Goal: Task Accomplishment & Management: Use online tool/utility

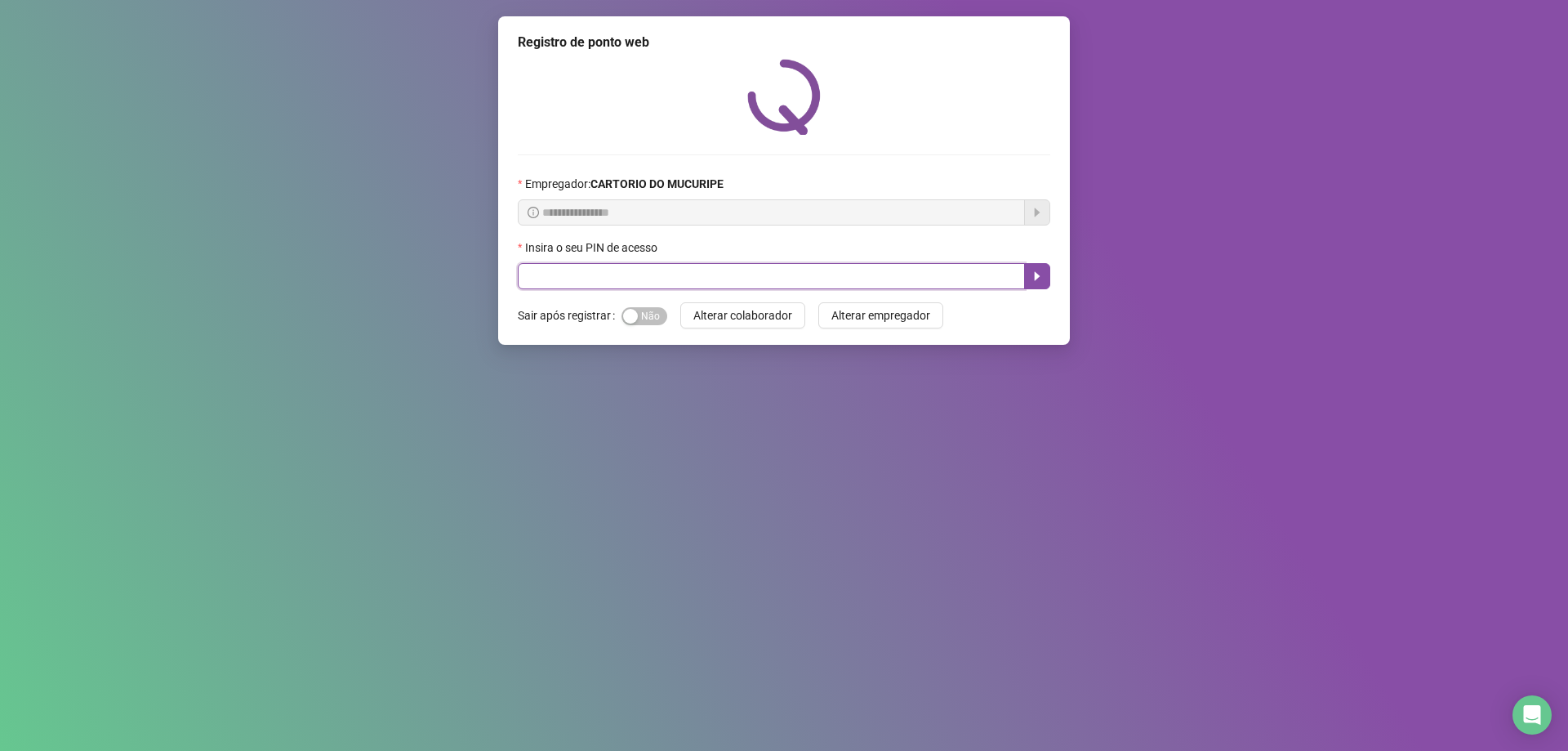
click at [598, 266] on input "text" at bounding box center [771, 276] width 507 height 26
type input "*****"
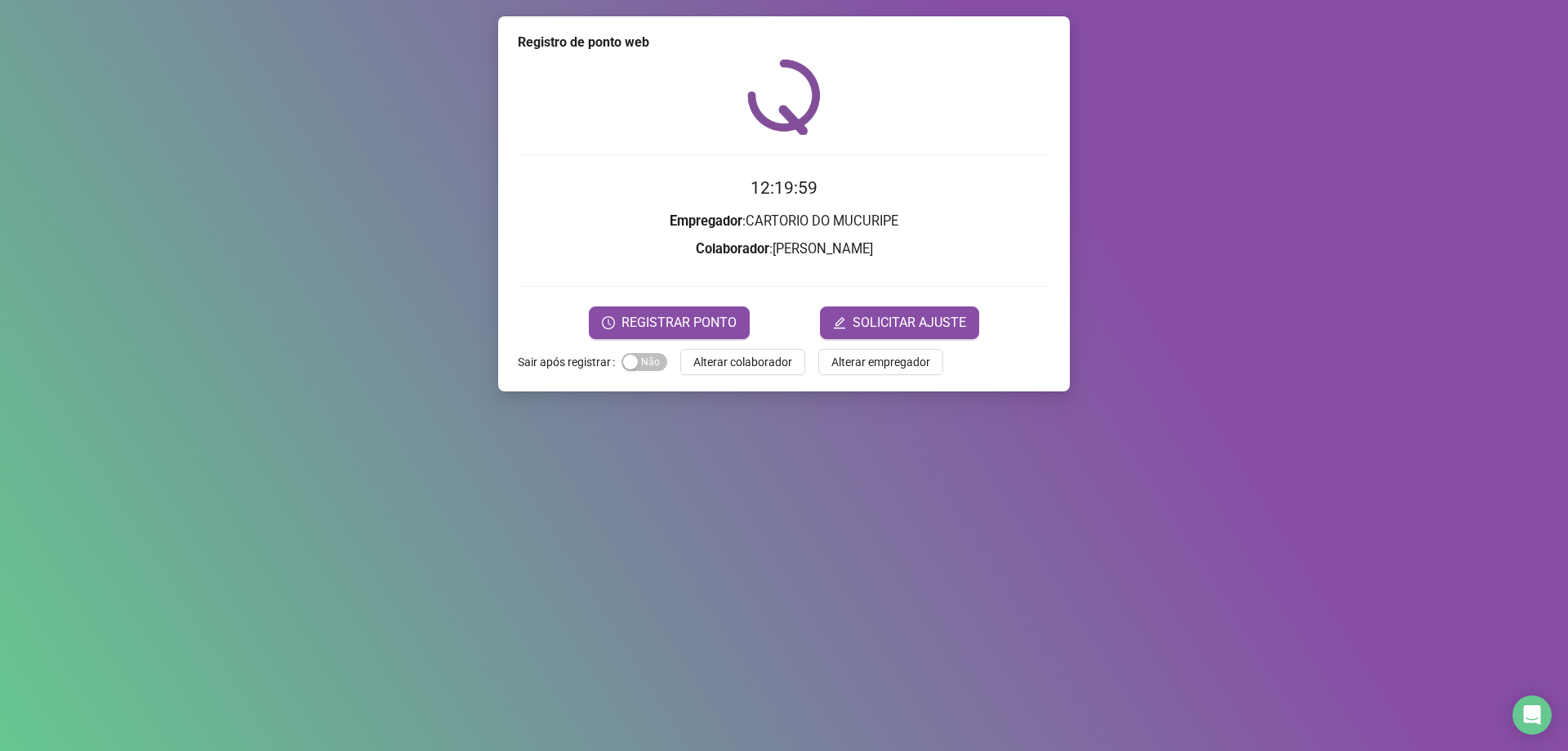
click at [622, 283] on form "12:19:59 Empregador : CARTORIO DO MUCURIPE Colaborador : ANA CAROLINA ANASTACIO…" at bounding box center [784, 256] width 532 height 164
click at [711, 328] on span "REGISTRAR PONTO" at bounding box center [679, 322] width 115 height 19
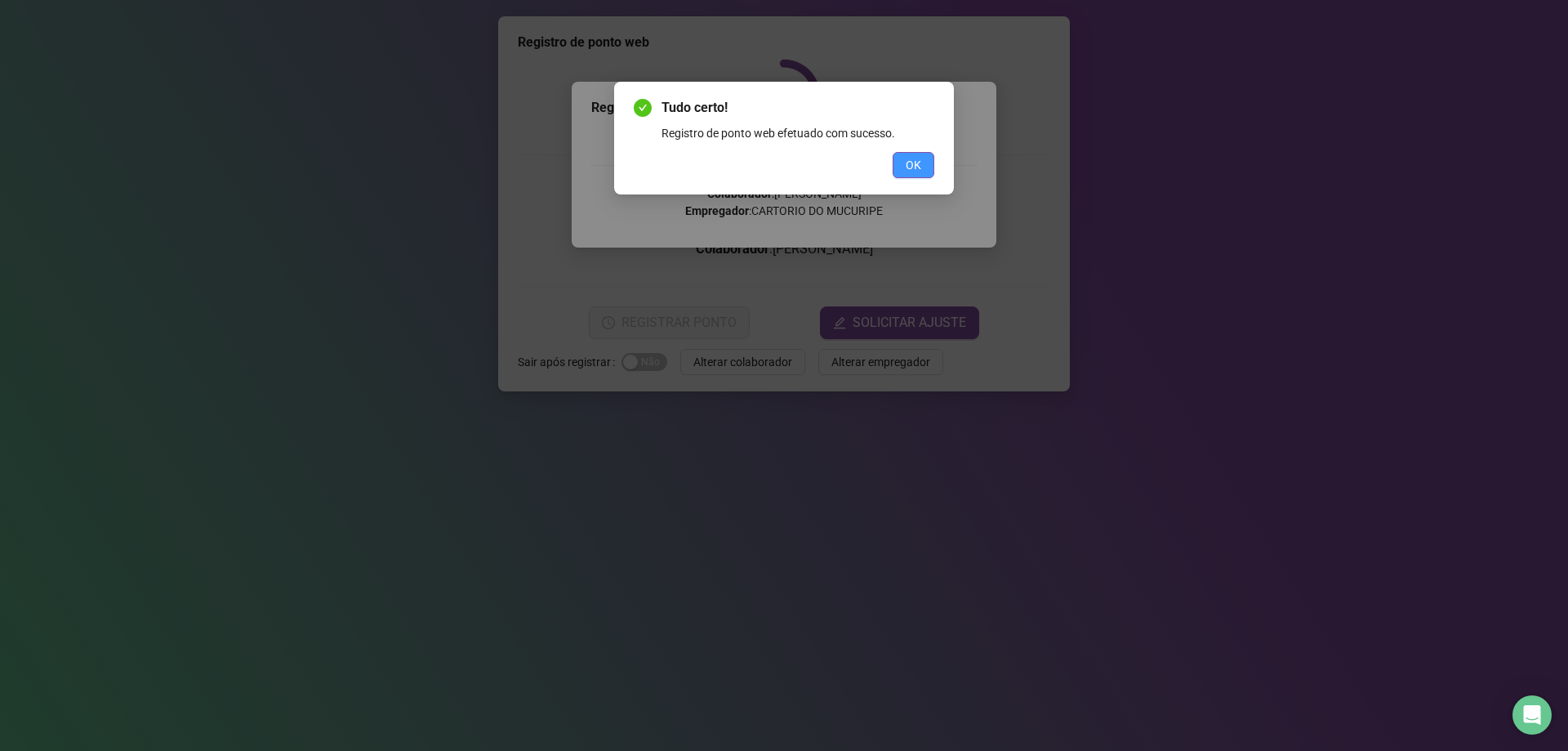
click at [933, 165] on button "OK" at bounding box center [914, 165] width 42 height 26
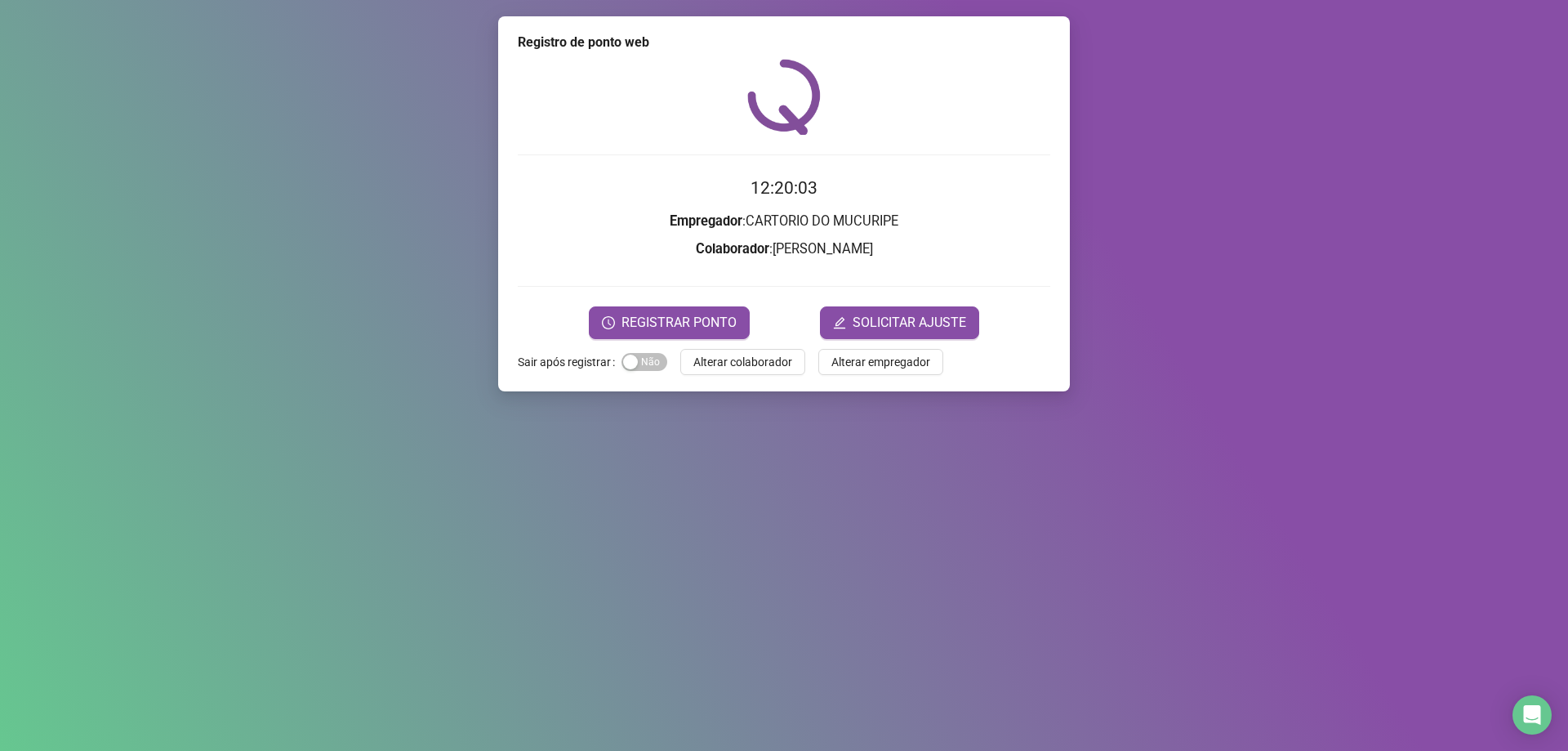
click at [759, 357] on span "Alterar colaborador" at bounding box center [743, 362] width 99 height 18
